Goal: Browse casually: Explore the website without a specific task or goal

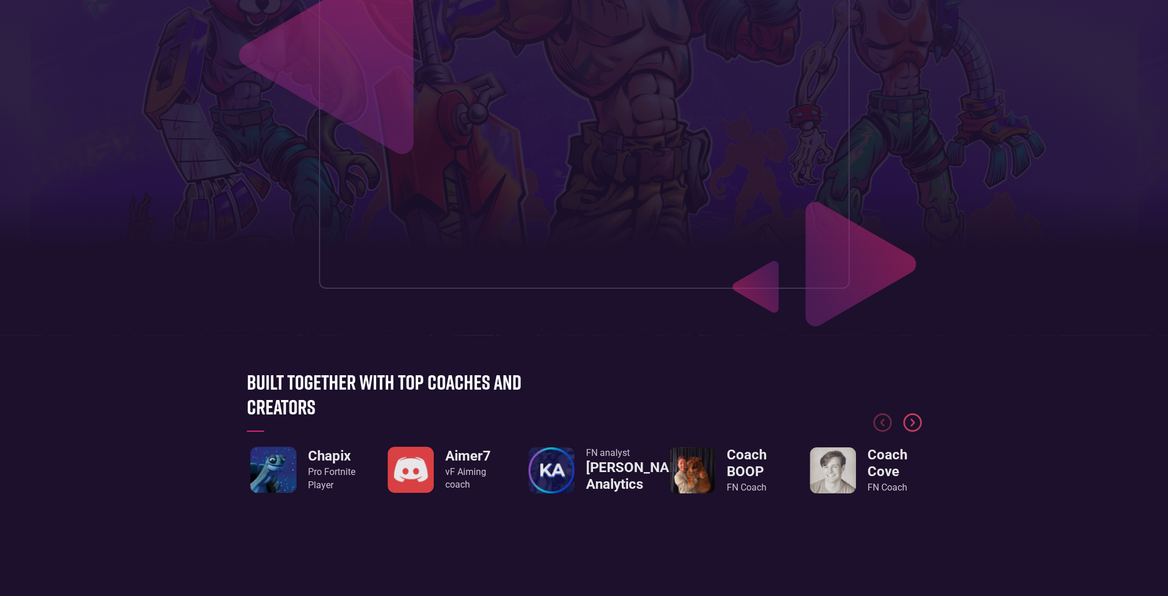
click at [915, 426] on img "Next slide" at bounding box center [912, 423] width 18 height 18
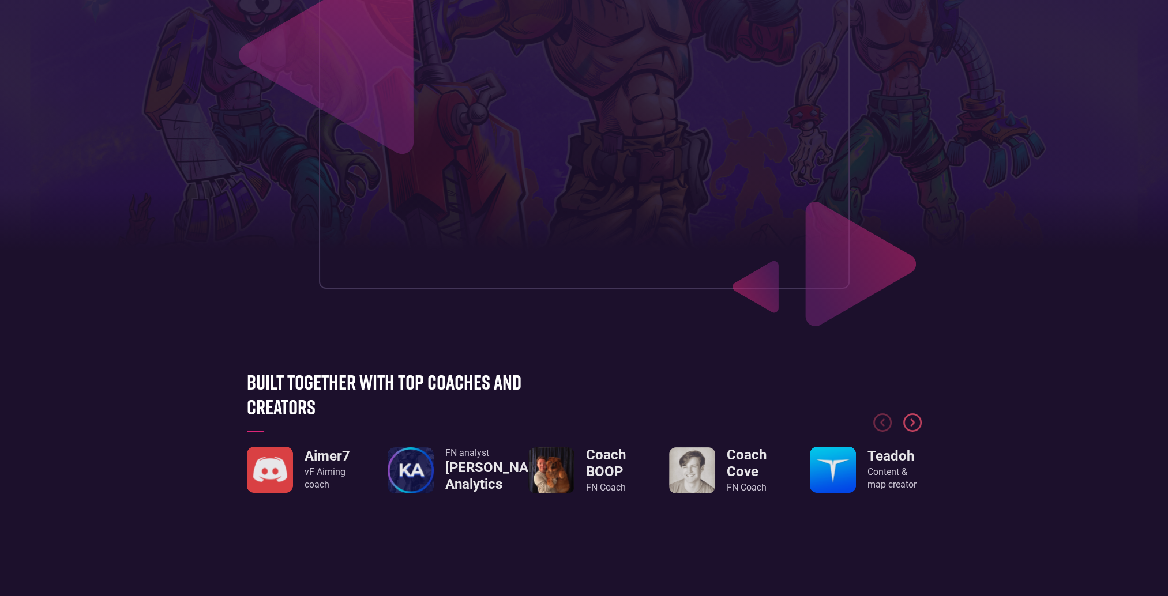
click at [915, 426] on img "Next slide" at bounding box center [912, 423] width 18 height 18
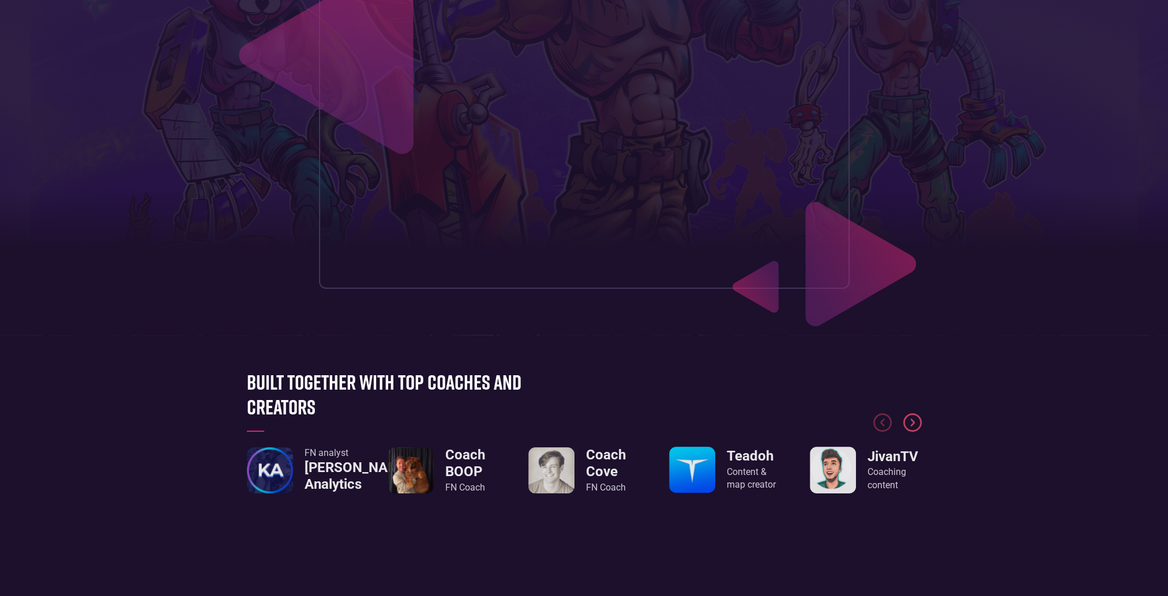
click at [915, 426] on img "Next slide" at bounding box center [912, 423] width 18 height 18
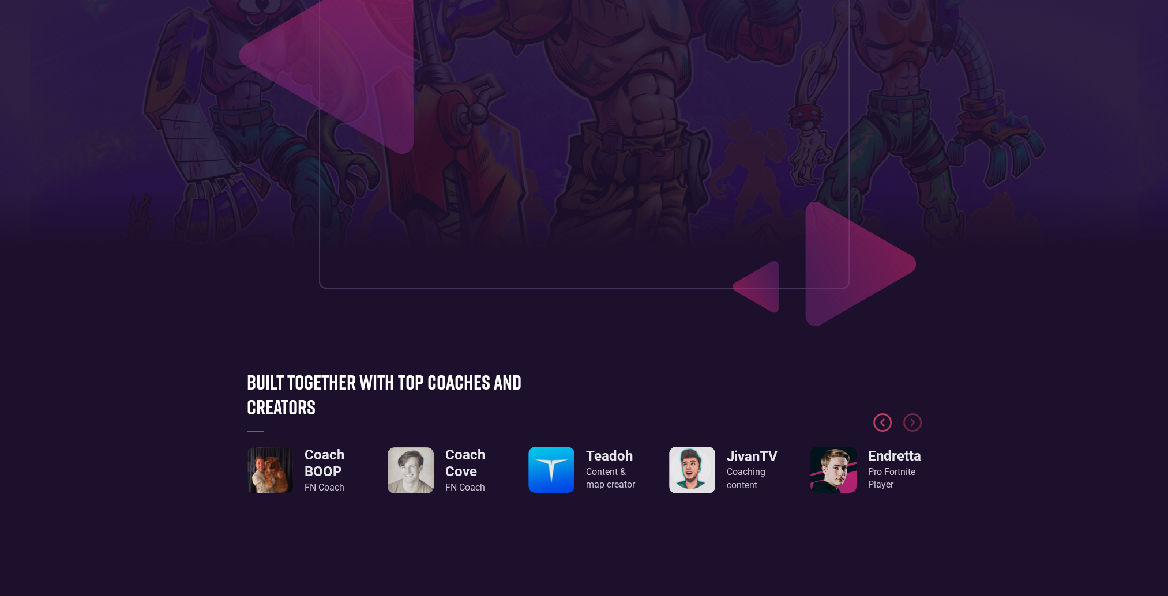
click at [891, 426] on img "Previous slide" at bounding box center [882, 423] width 18 height 18
click at [903, 423] on img "Next slide" at bounding box center [912, 423] width 18 height 18
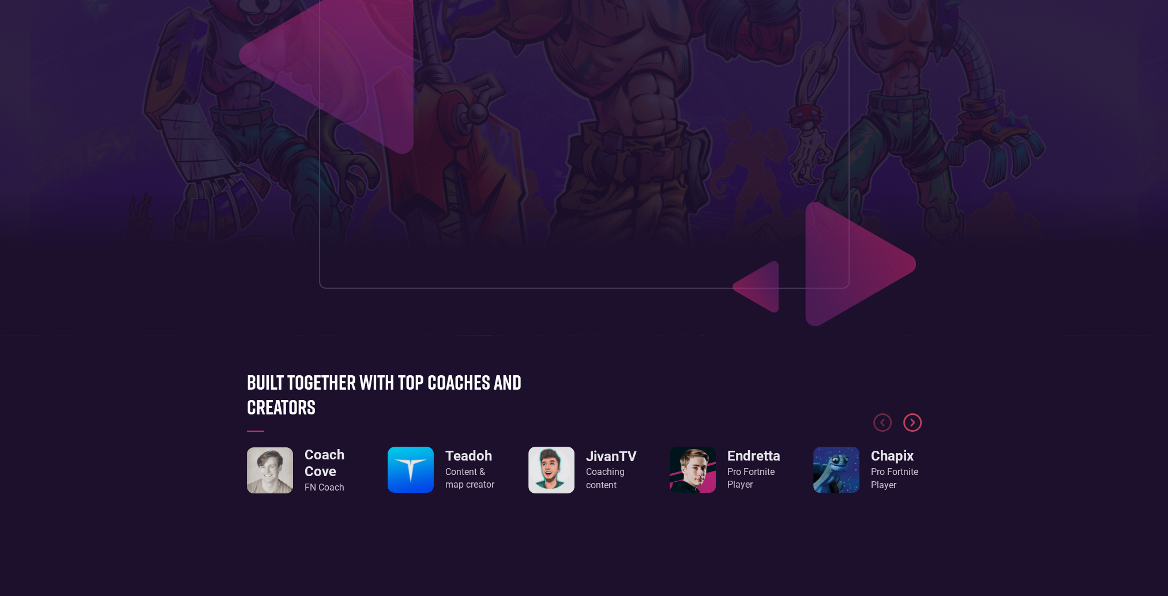
click at [906, 422] on img "Next slide" at bounding box center [912, 423] width 18 height 18
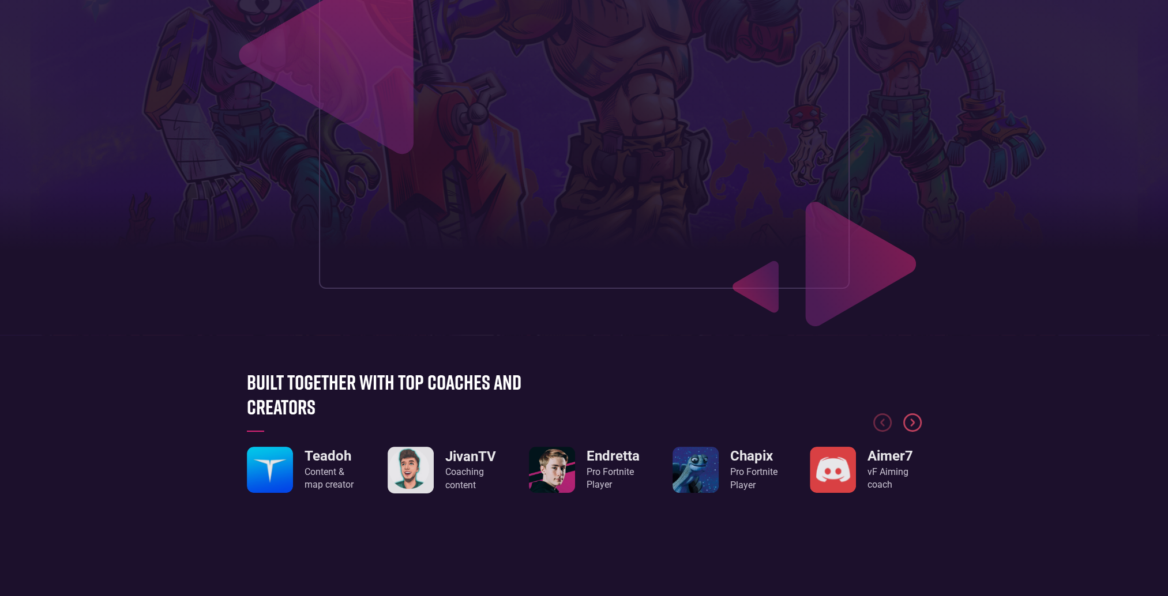
click at [906, 422] on img "Next slide" at bounding box center [912, 423] width 18 height 18
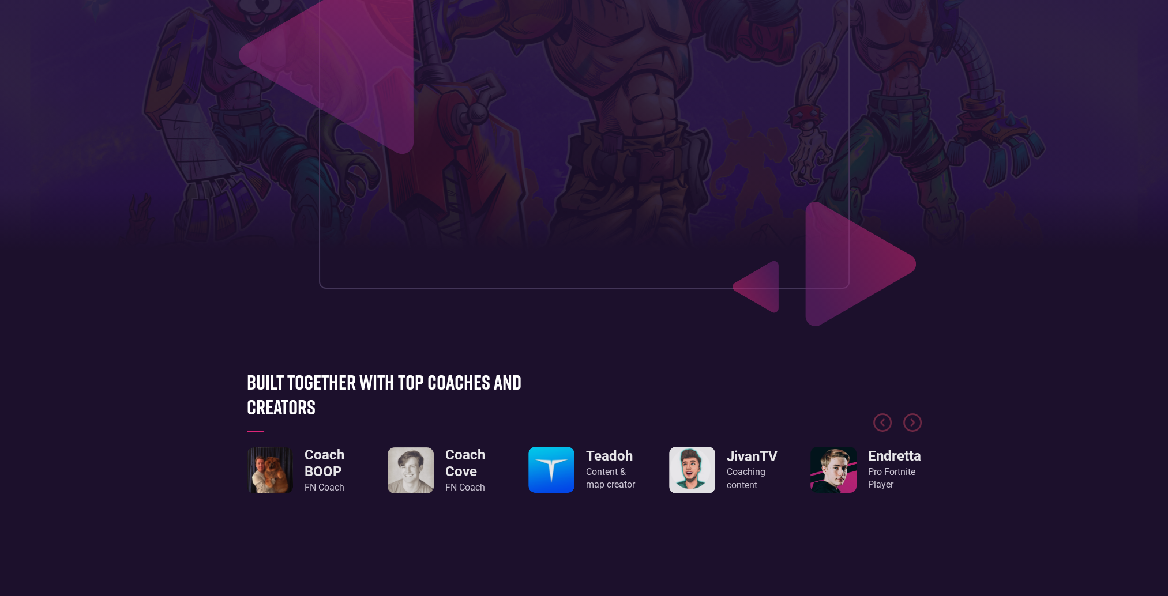
drag, startPoint x: 272, startPoint y: 428, endPoint x: 383, endPoint y: 423, distance: 111.4
click at [379, 424] on div at bounding box center [584, 399] width 675 height 87
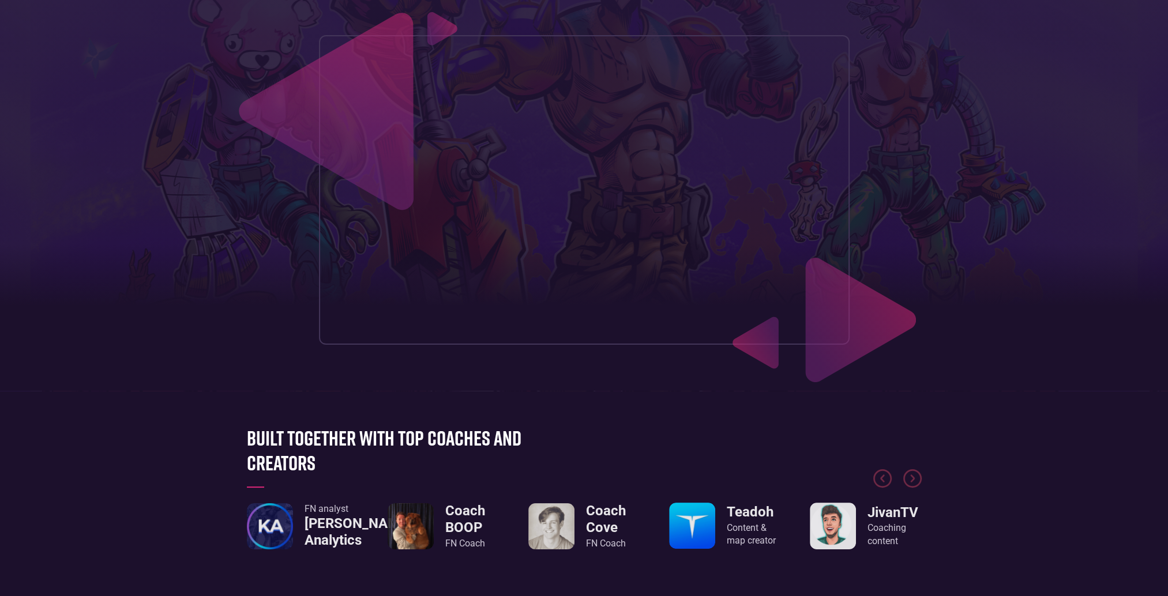
scroll to position [288, 0]
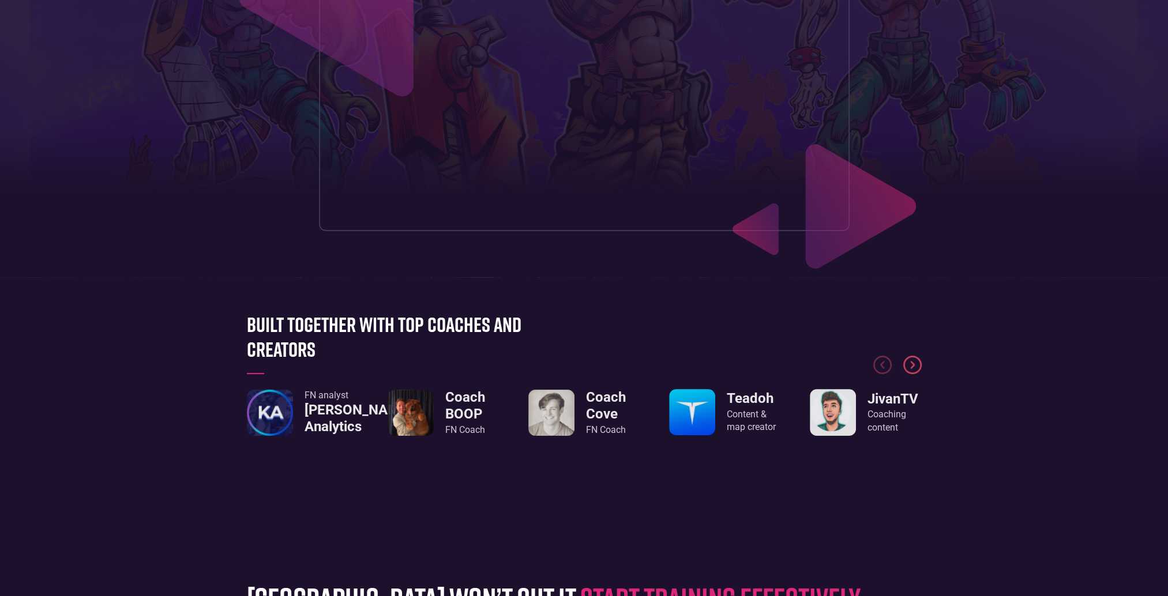
click at [913, 372] on img "Next slide" at bounding box center [912, 365] width 18 height 18
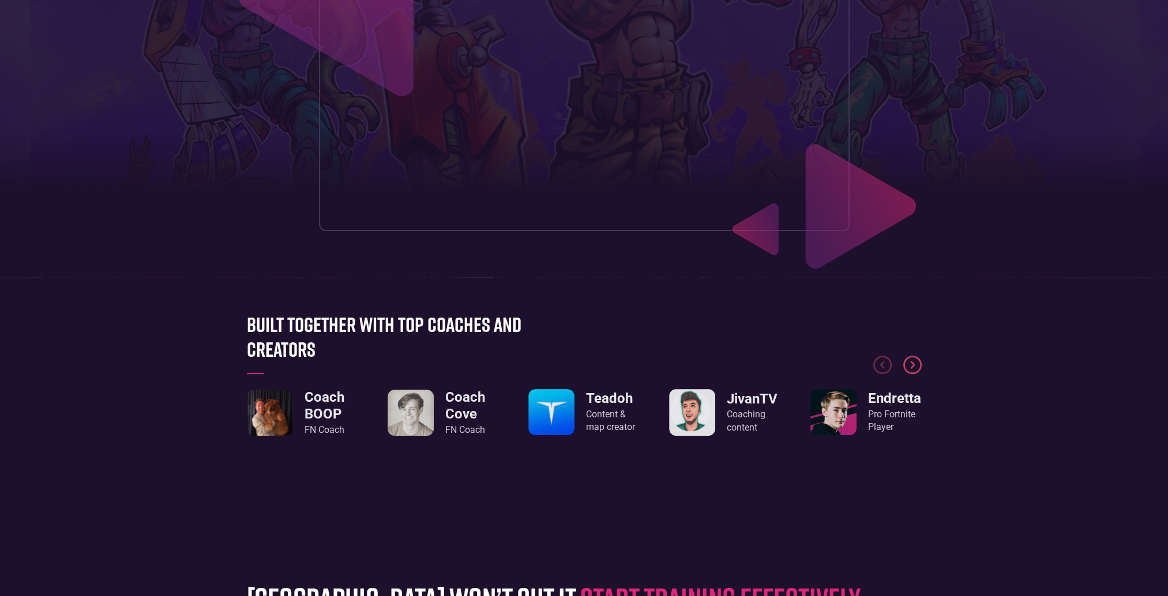
click at [914, 371] on img "Next slide" at bounding box center [912, 365] width 18 height 18
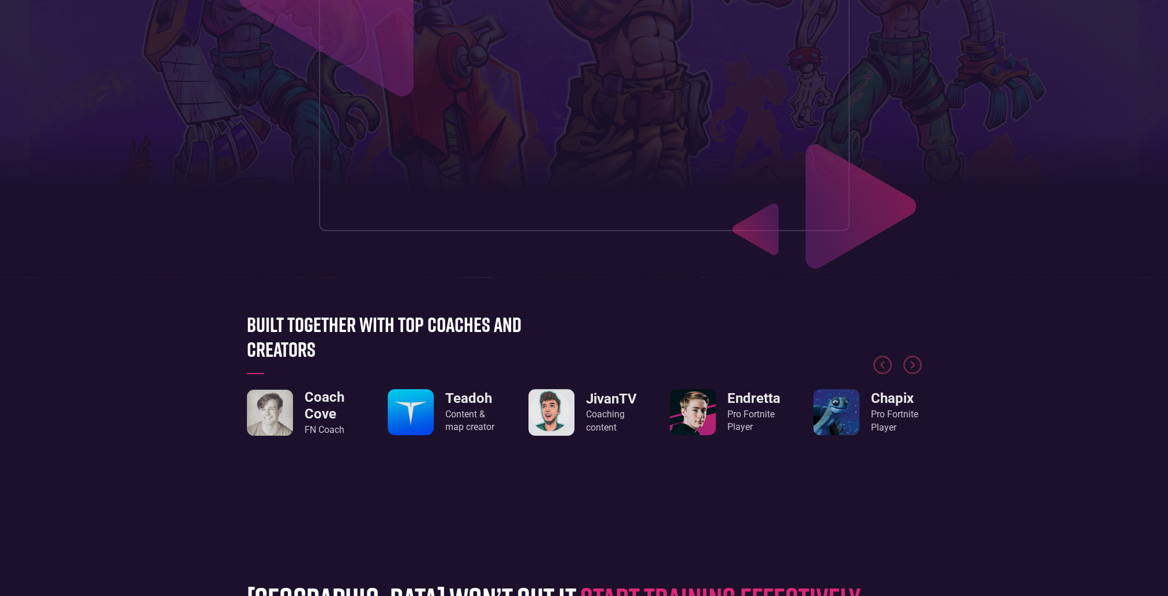
click at [699, 410] on img "1 / 8" at bounding box center [693, 412] width 46 height 46
click at [721, 407] on link "Endretta Pro Fortnite Player" at bounding box center [725, 412] width 111 height 46
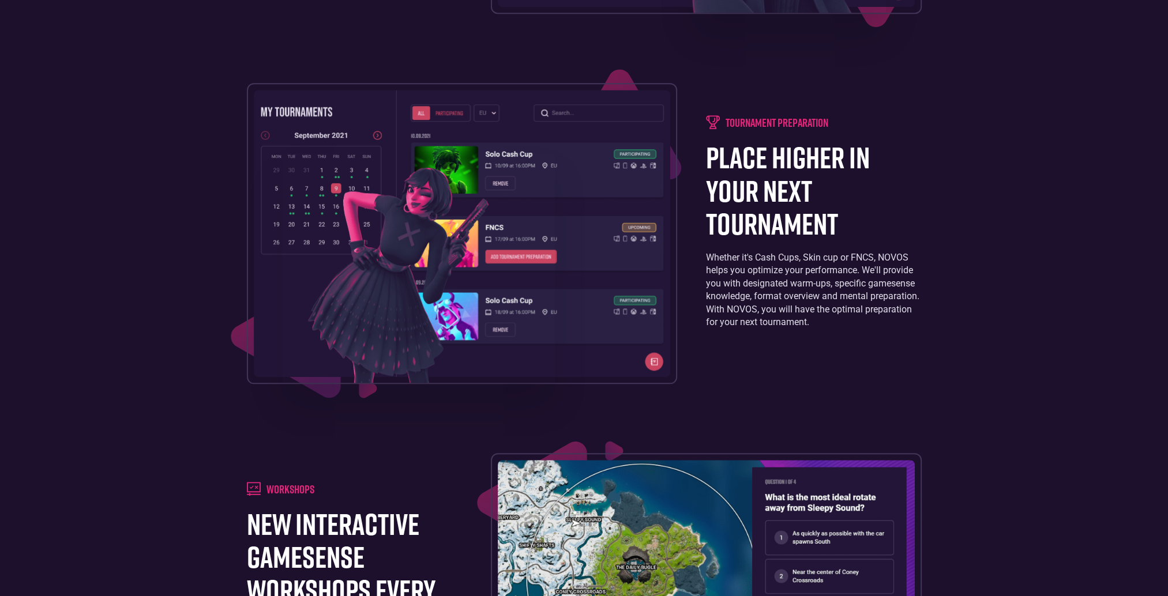
scroll to position [1846, 0]
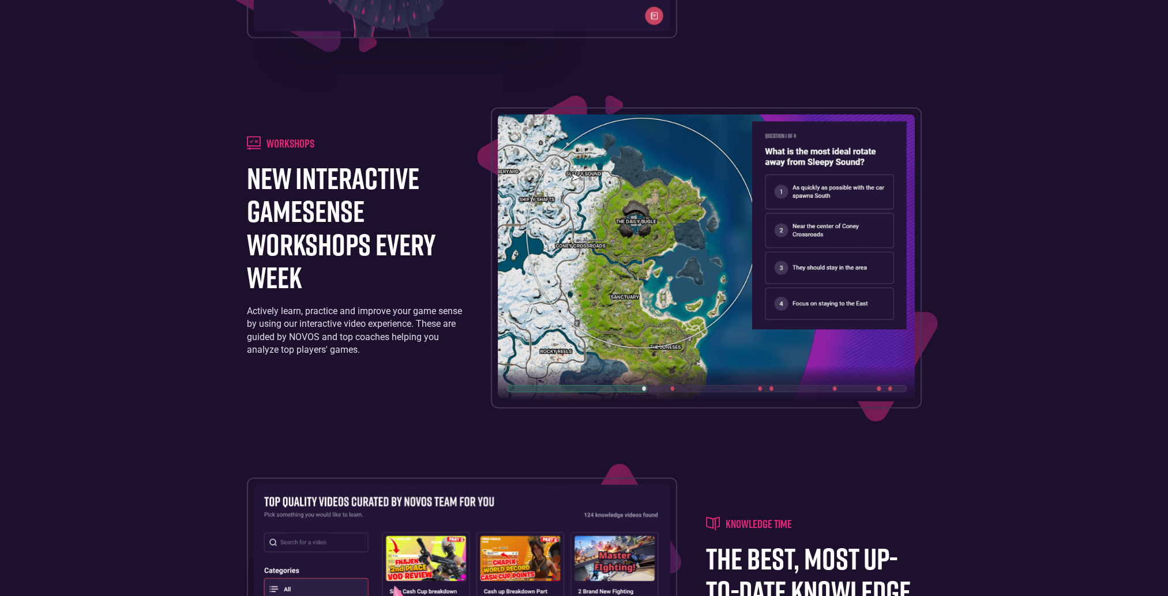
click at [798, 199] on img at bounding box center [706, 257] width 417 height 287
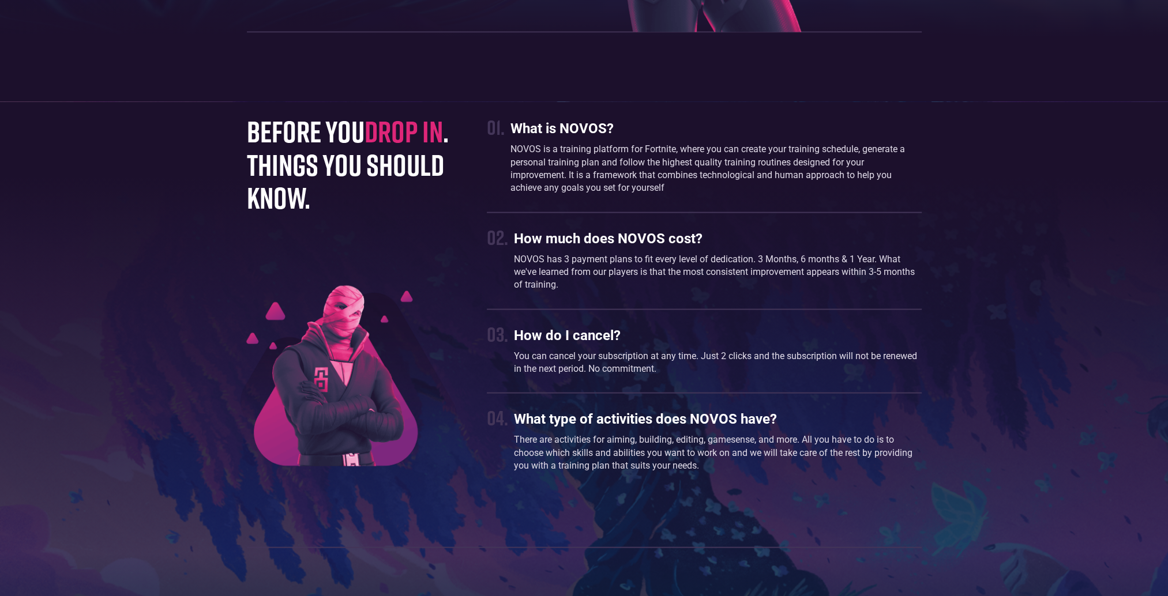
scroll to position [2783, 0]
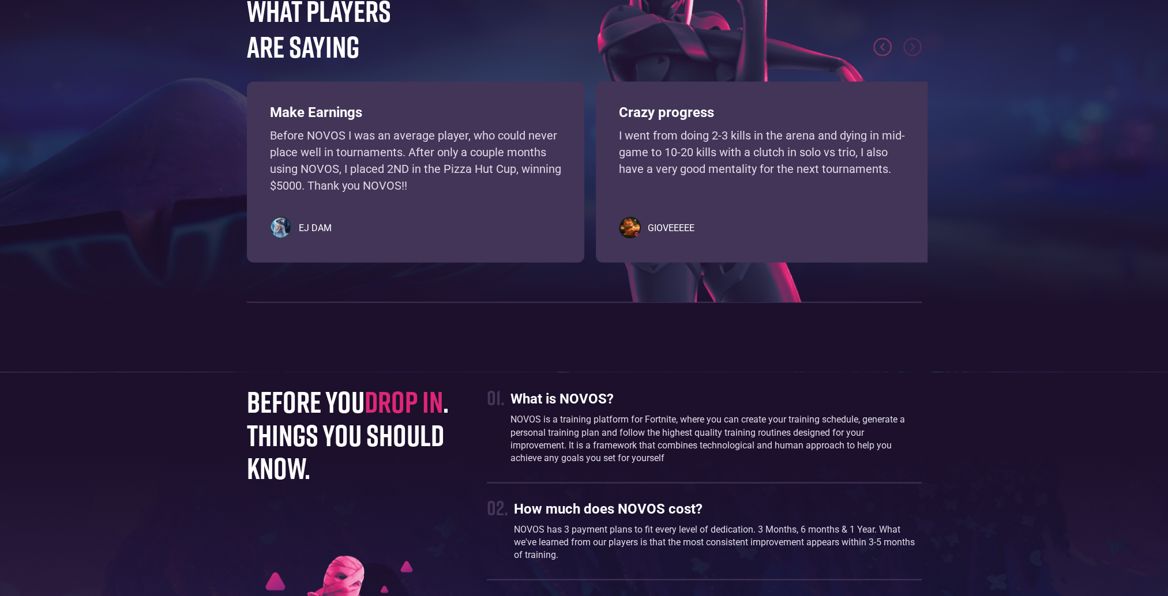
drag, startPoint x: 440, startPoint y: 307, endPoint x: 420, endPoint y: 289, distance: 26.9
